Goal: Navigation & Orientation: Understand site structure

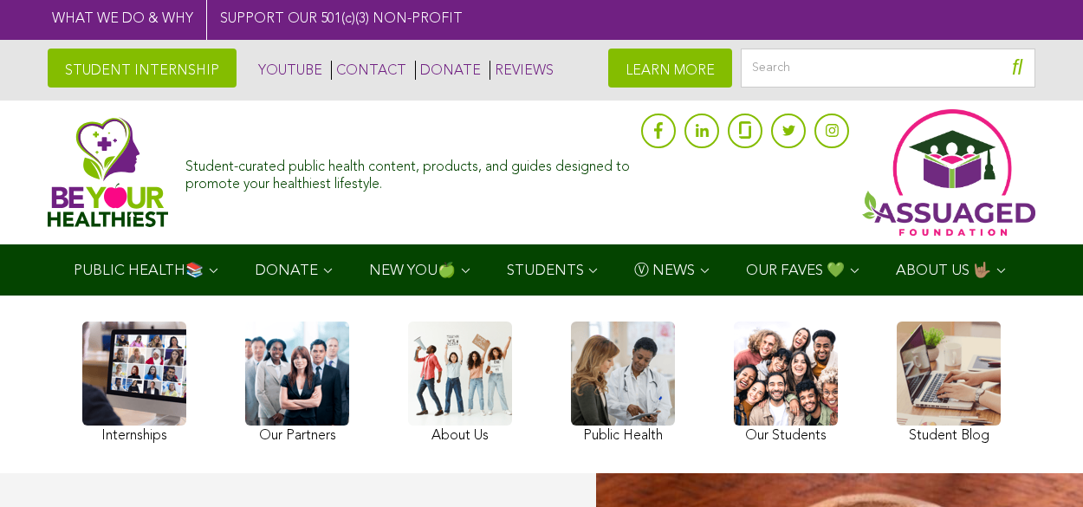
click at [896, 278] on span "ABOUT US 🤟🏽" at bounding box center [943, 270] width 95 height 15
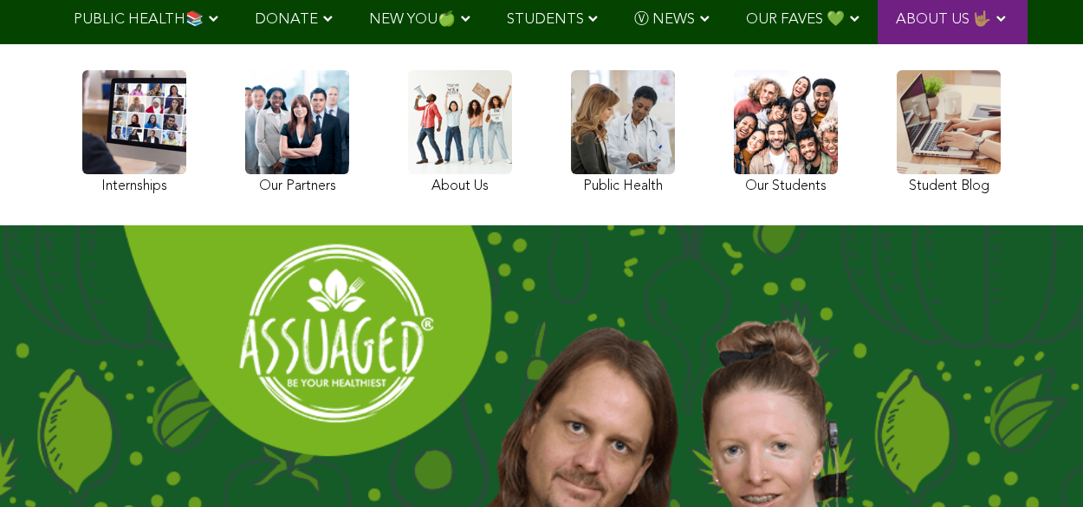
scroll to position [153, 6]
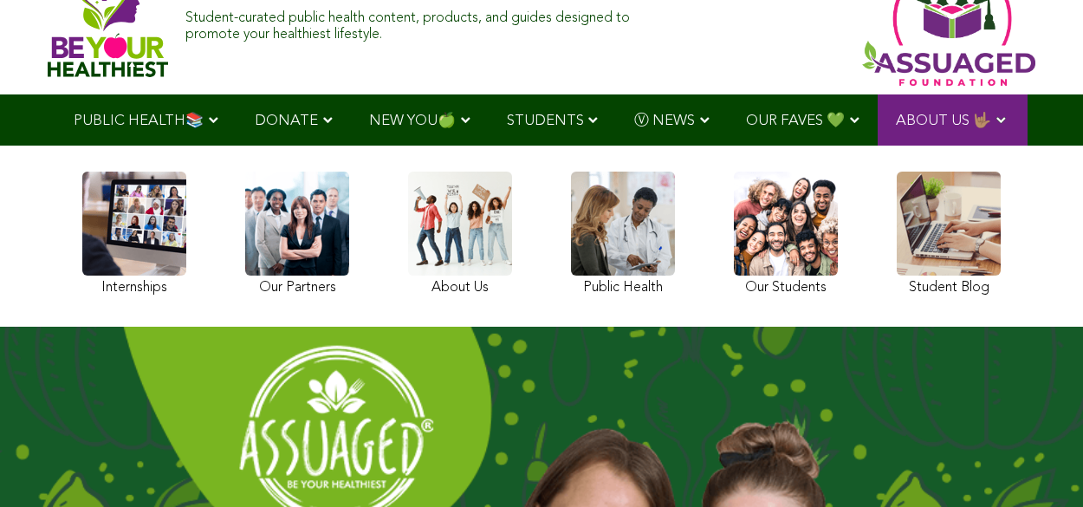
click at [736, 146] on ul "PUBLIC HEALTH📚 YouTube Our Rap Song Immunity Precautions DONATE via Venmo via P…" at bounding box center [541, 119] width 973 height 51
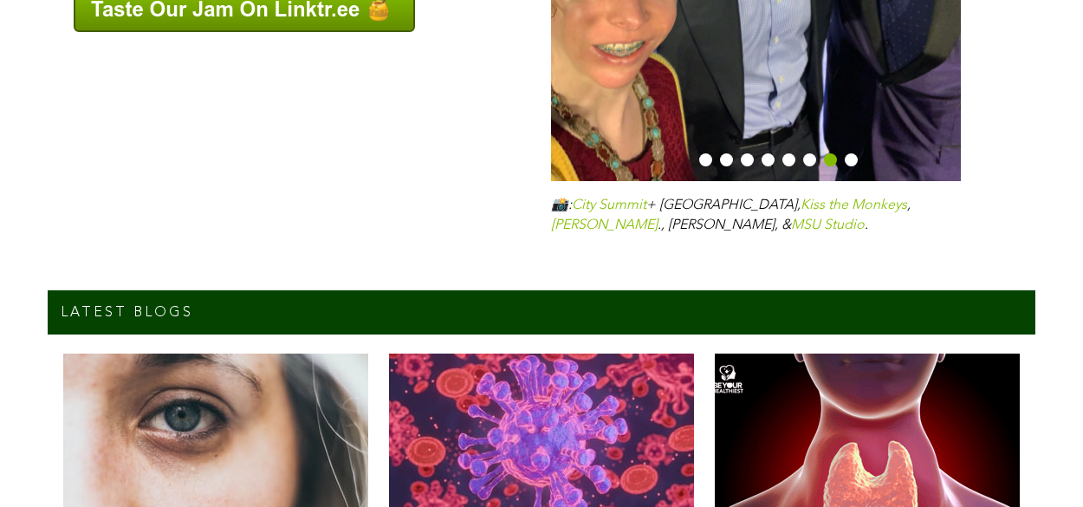
scroll to position [7001, 6]
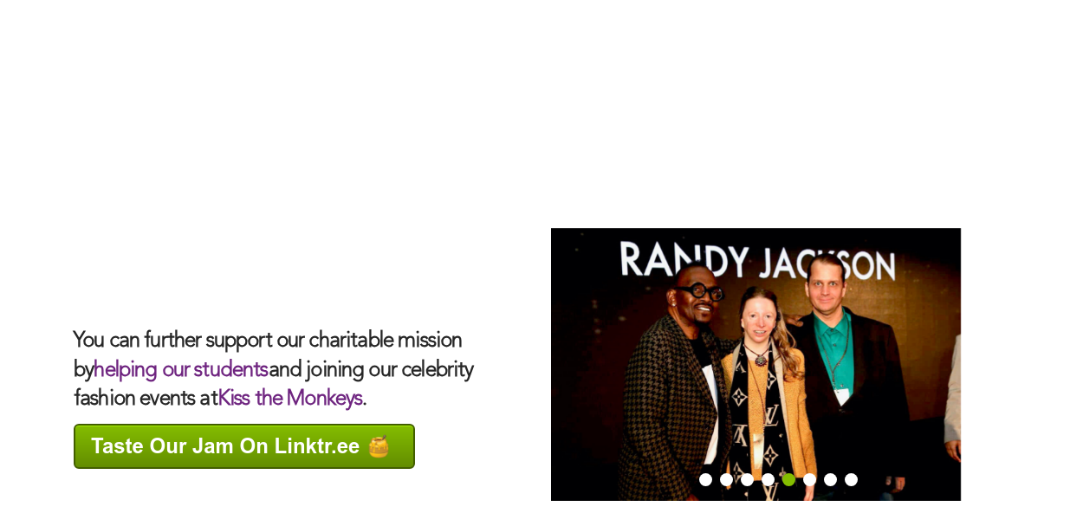
scroll to position [6109, 6]
